Goal: Information Seeking & Learning: Learn about a topic

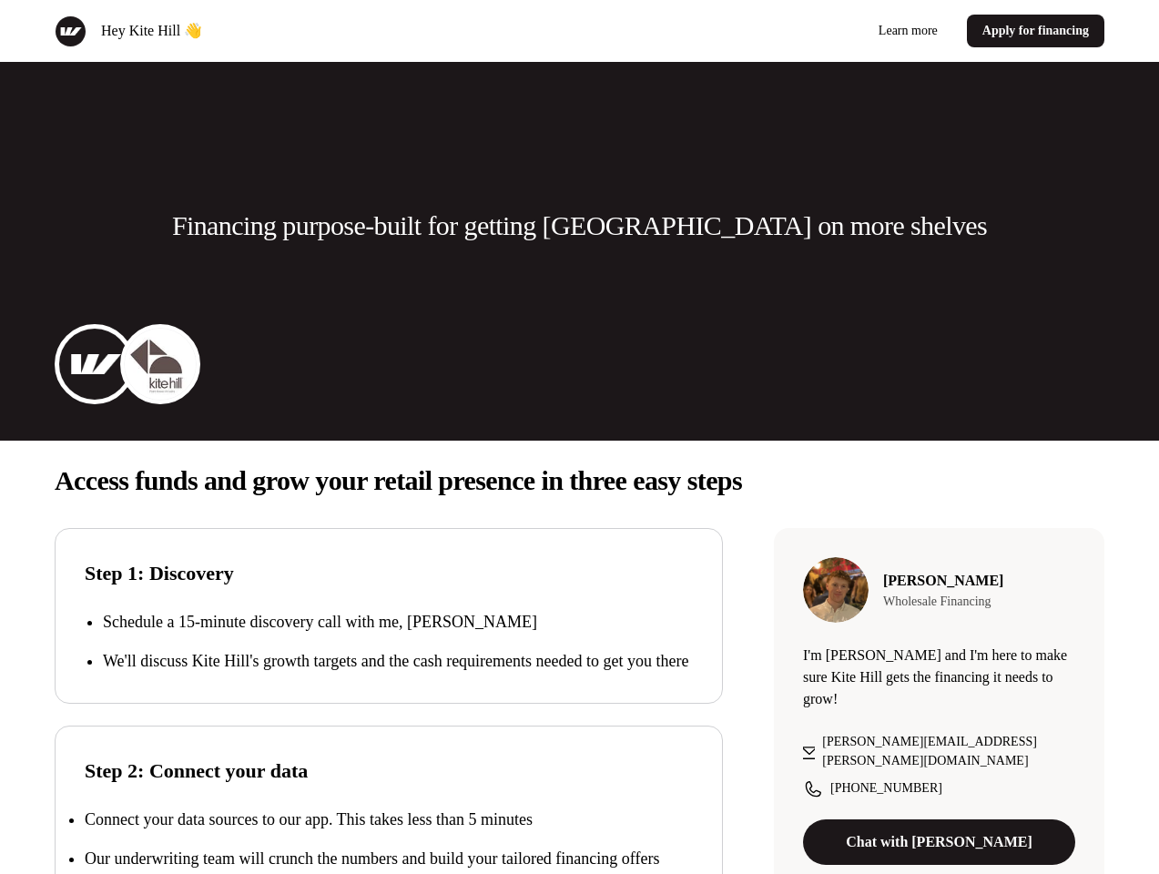
click at [579, 31] on div "Hey Kite Hill 👋 Learn more Apply for financing" at bounding box center [579, 31] width 1159 height 62
click at [313, 31] on div "Hey Kite Hill 👋" at bounding box center [314, 31] width 518 height 32
click at [846, 31] on div "Learn more Apply for financing" at bounding box center [846, 31] width 518 height 33
click at [579, 226] on p "Financing purpose-built for getting [GEOGRAPHIC_DATA] on more shelves" at bounding box center [579, 226] width 815 height 36
click at [95, 364] on img at bounding box center [94, 364] width 73 height 73
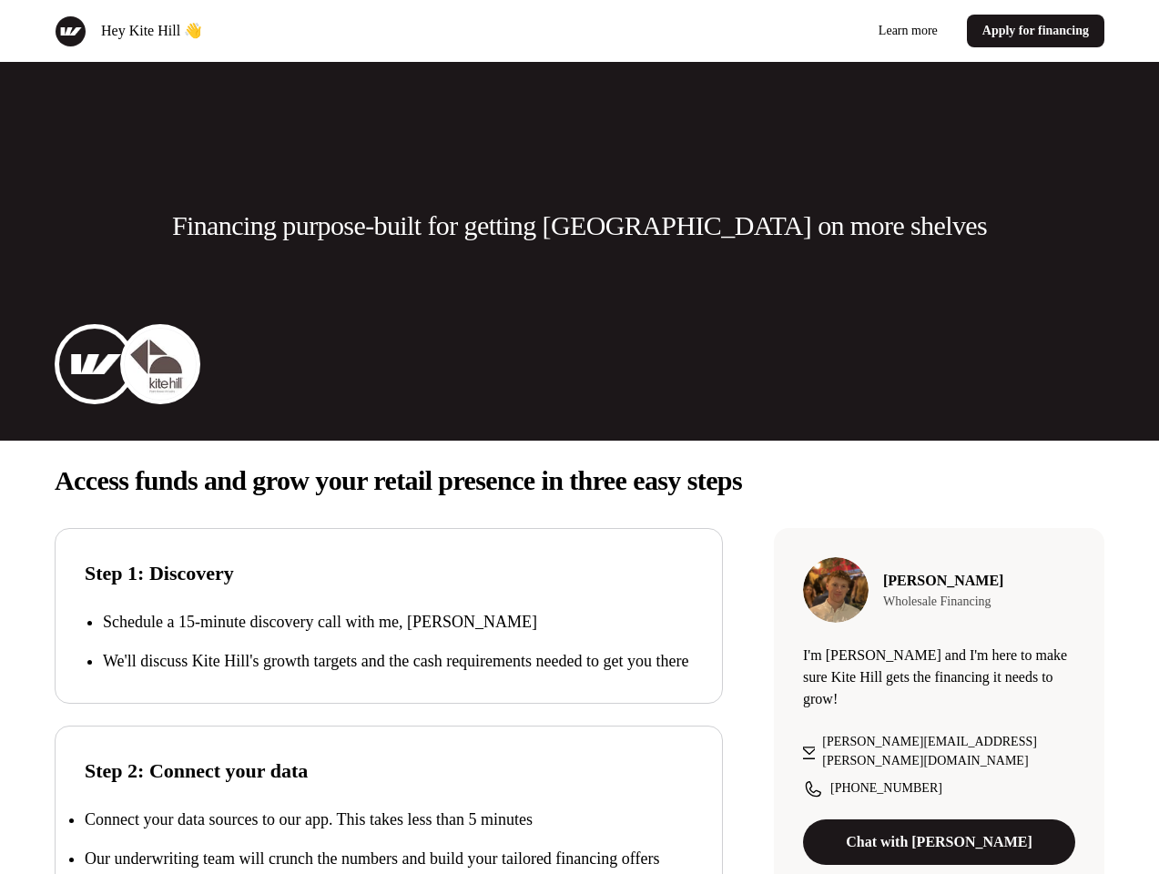
click at [160, 364] on img at bounding box center [160, 364] width 73 height 73
click at [579, 481] on p "Access funds and grow your retail presence in three easy steps" at bounding box center [580, 480] width 1050 height 36
click at [389, 654] on p "We'll discuss Kite Hill's growth targets and the cash requirements needed to ge…" at bounding box center [398, 661] width 590 height 25
click at [389, 812] on div "Step 2: Connect your data Connect your data sources to our app. This takes less…" at bounding box center [389, 826] width 668 height 200
click at [389, 828] on p "Connect your data sources to our app. This takes less than 5 minutes" at bounding box center [309, 819] width 448 height 18
